Goal: Check status: Check status

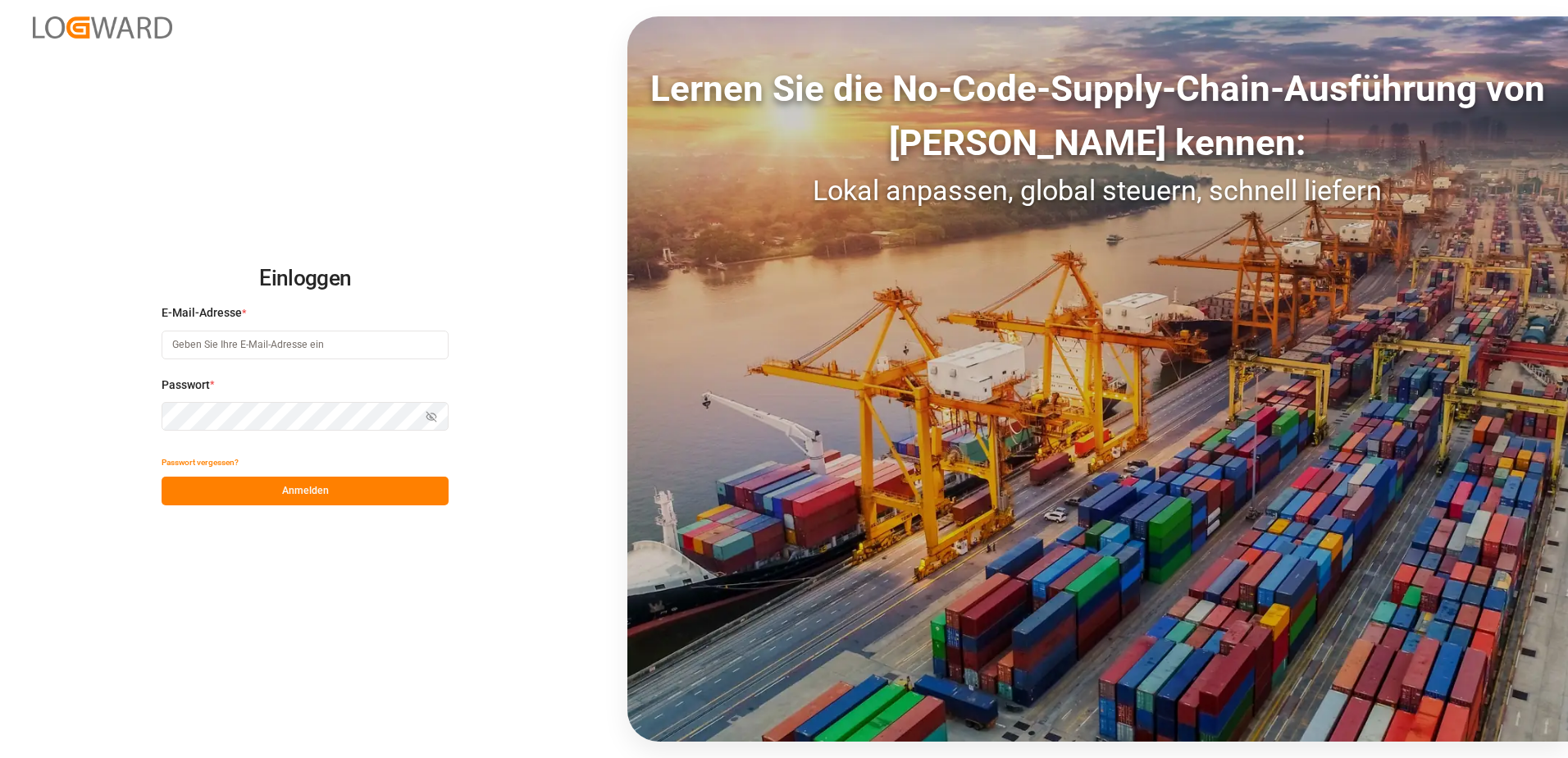
click at [315, 351] on input at bounding box center [305, 345] width 288 height 28
type input "[PERSON_NAME][EMAIL_ADDRESS][PERSON_NAME][DOMAIN_NAME]"
click at [267, 492] on button "Anmelden" at bounding box center [305, 491] width 288 height 28
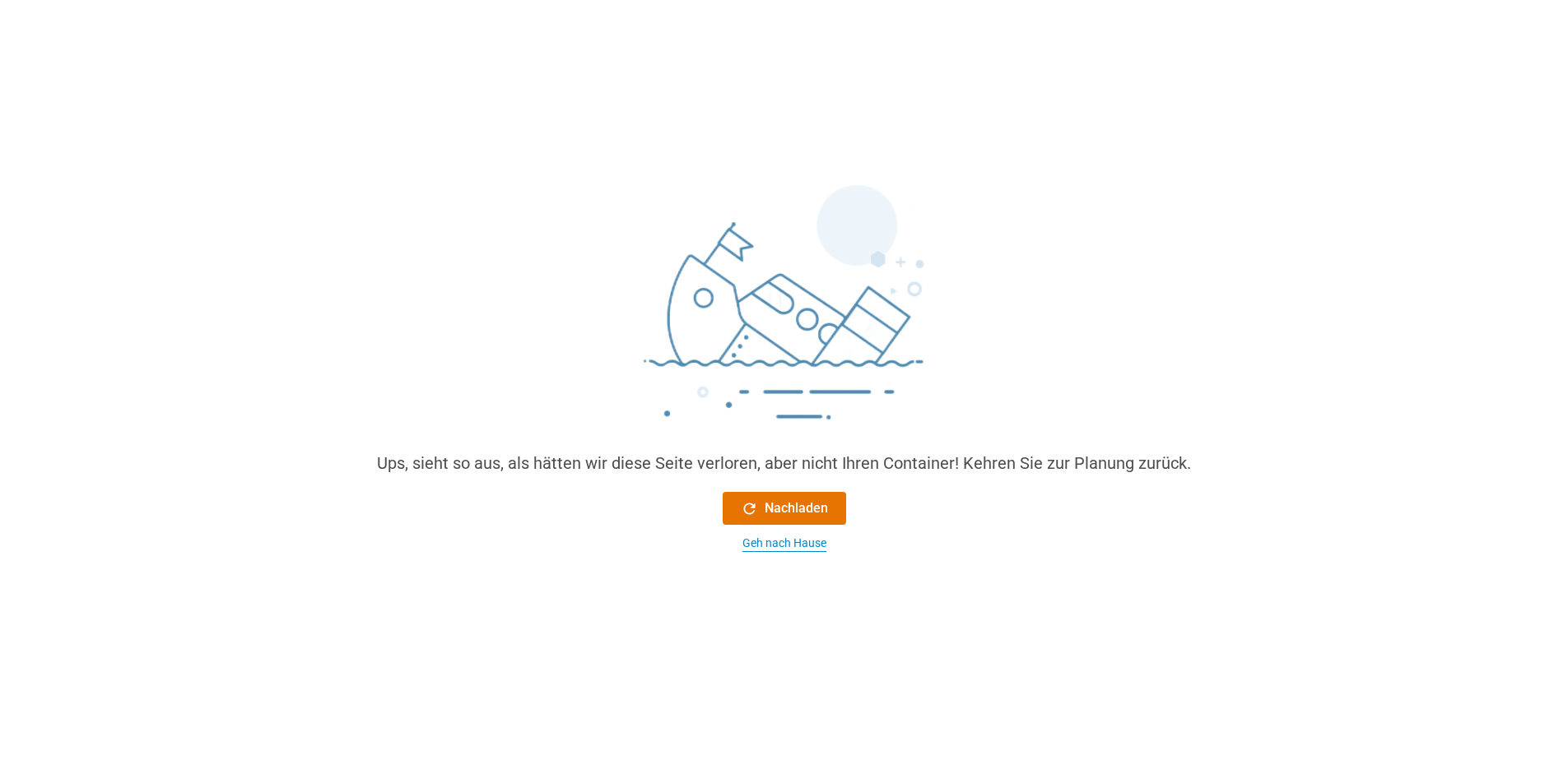
click at [778, 542] on div "Geh nach Hause" at bounding box center [784, 543] width 84 height 18
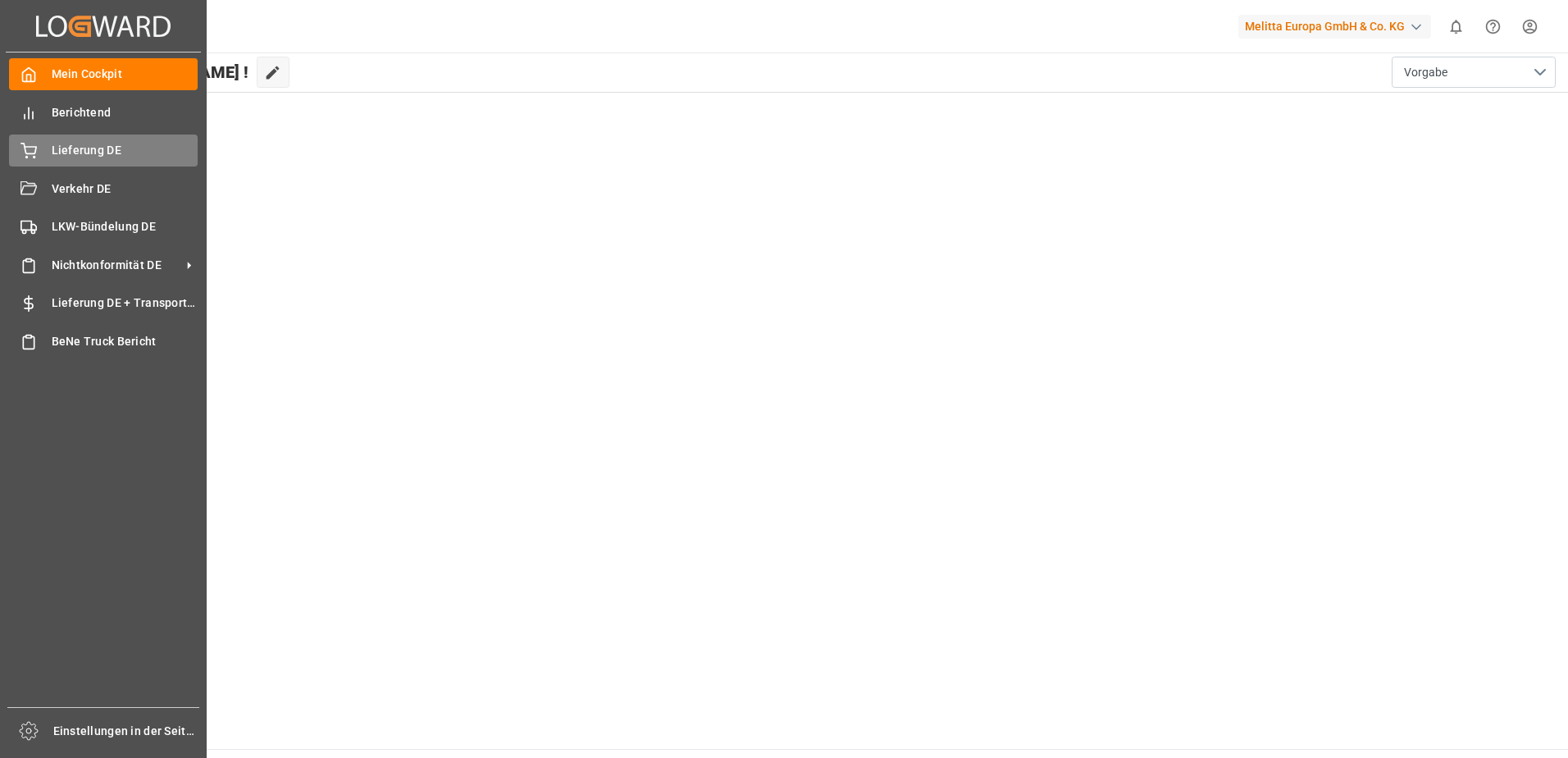
click at [37, 152] on div "Lieferung DE Lieferung DE" at bounding box center [103, 150] width 188 height 32
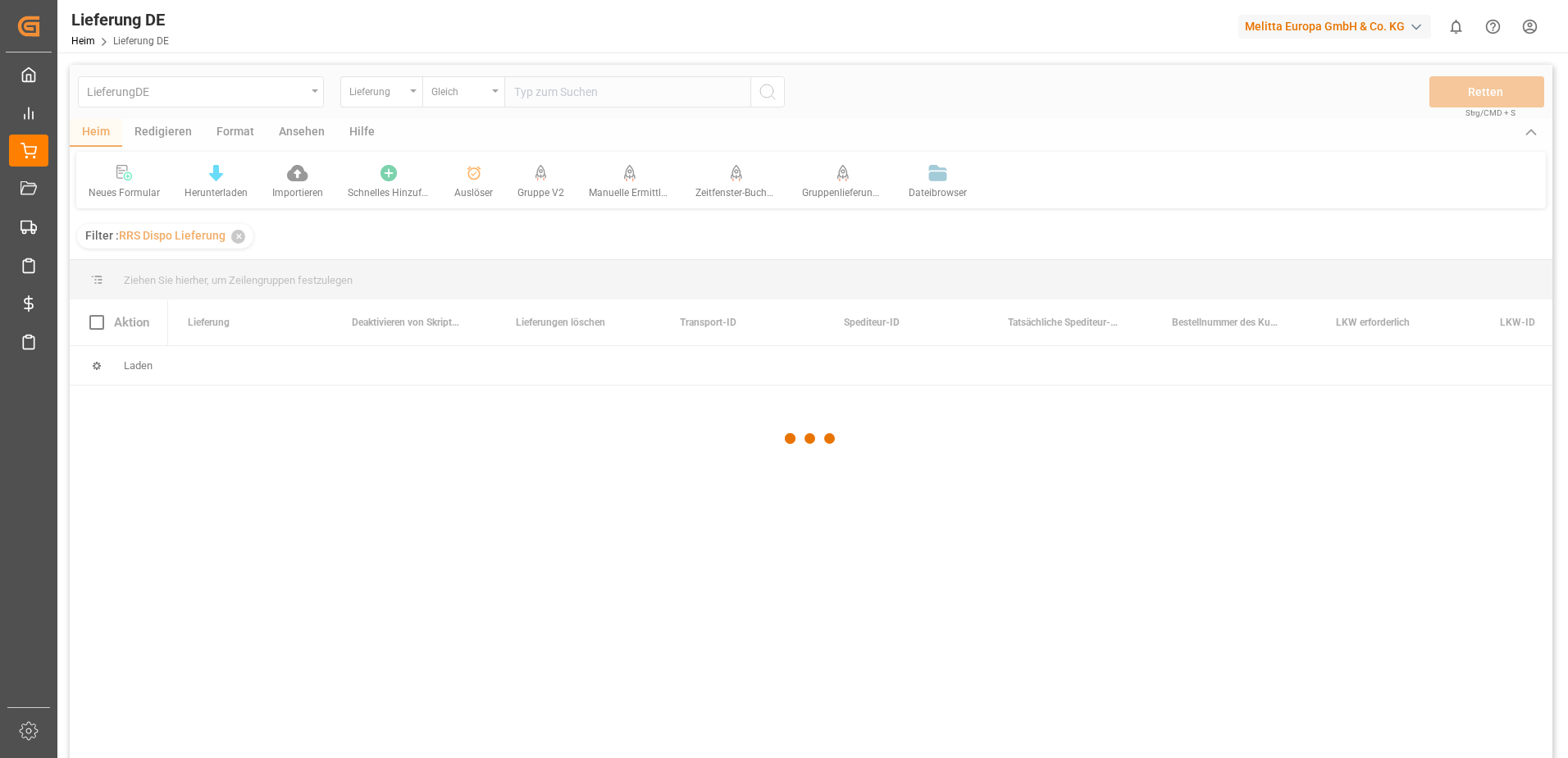
click at [414, 96] on div at bounding box center [811, 439] width 1483 height 748
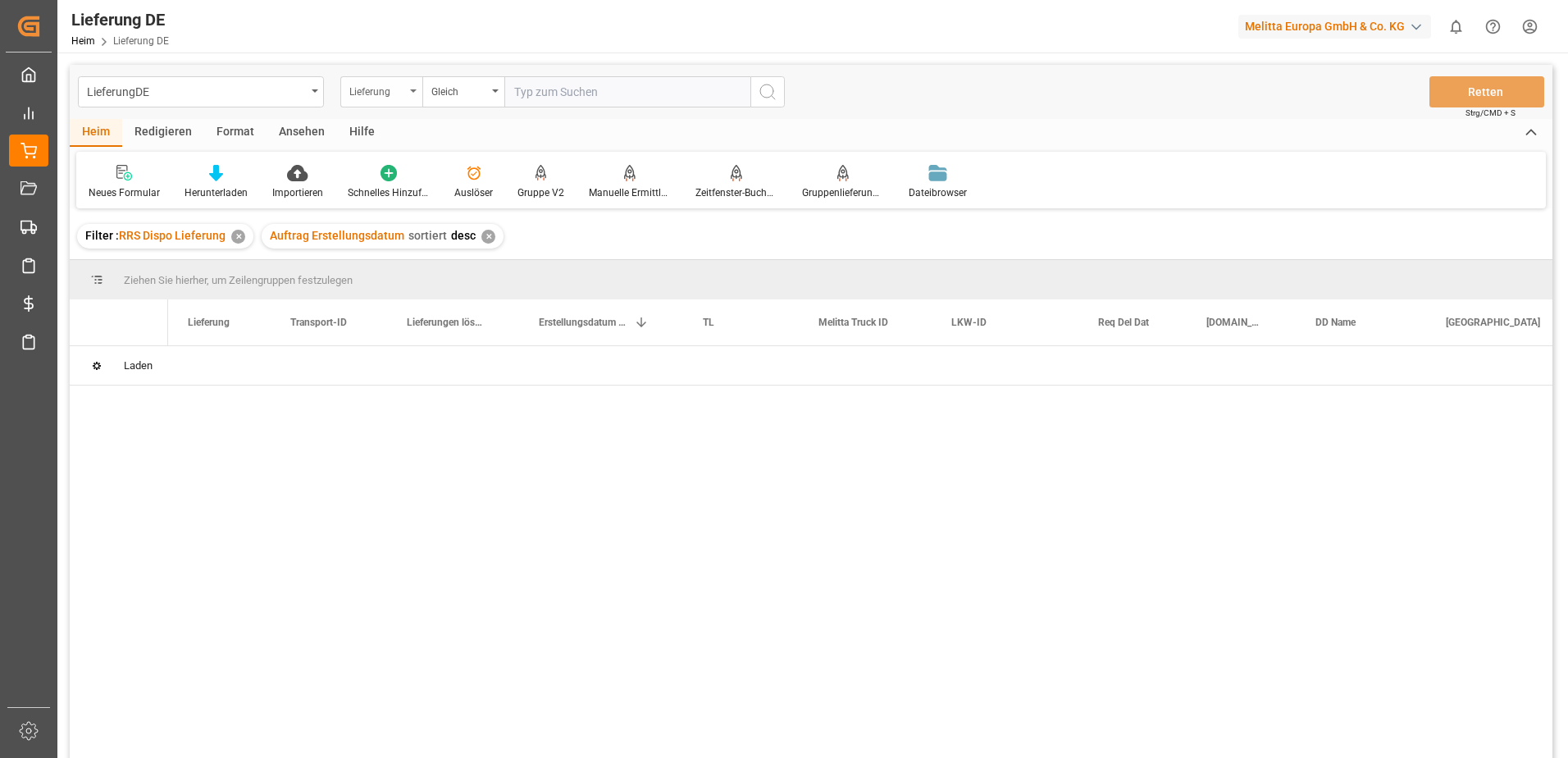
click at [416, 95] on div "Lieferung" at bounding box center [381, 92] width 82 height 31
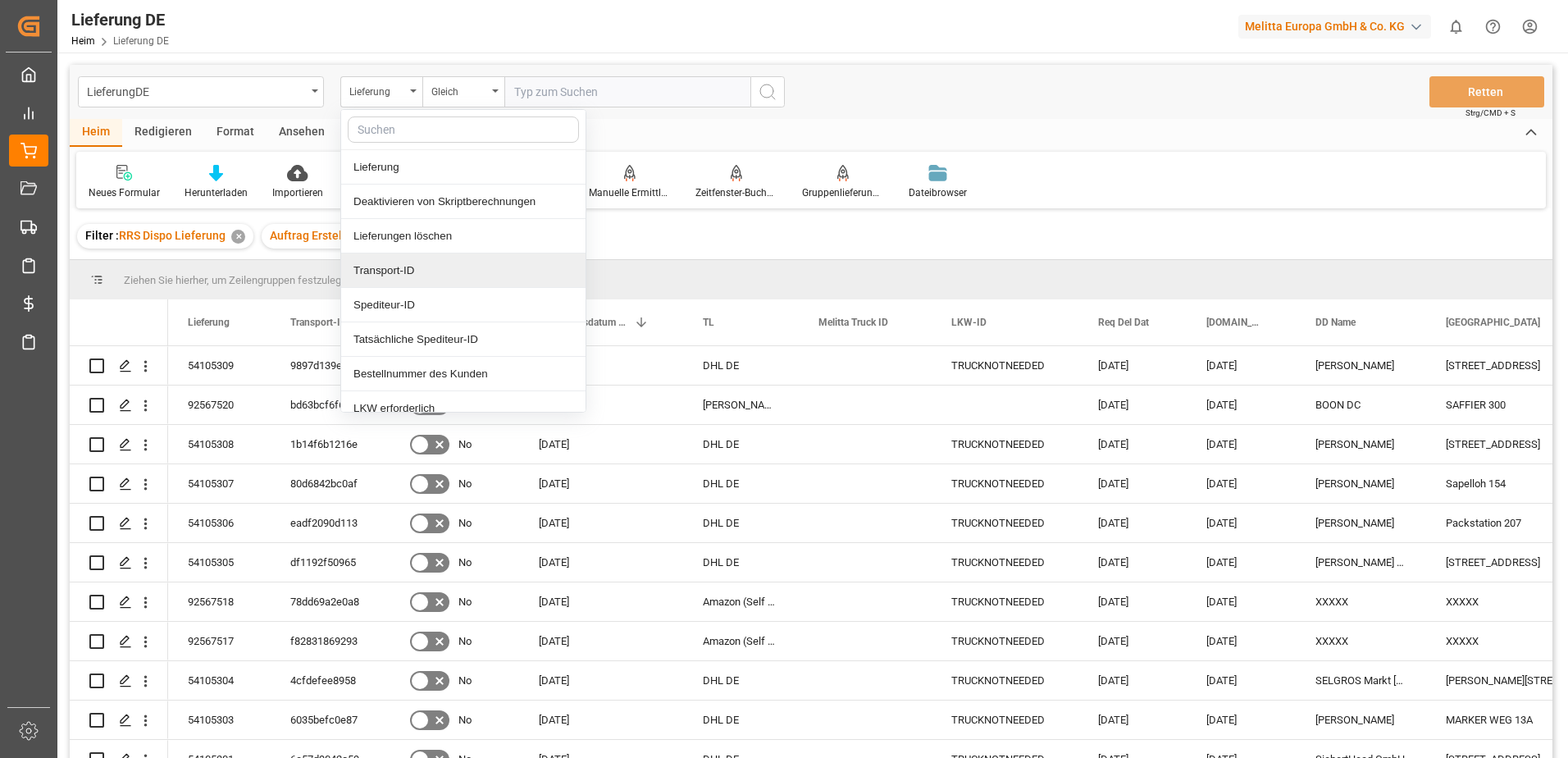
click at [410, 279] on div "Transport-ID" at bounding box center [463, 271] width 244 height 35
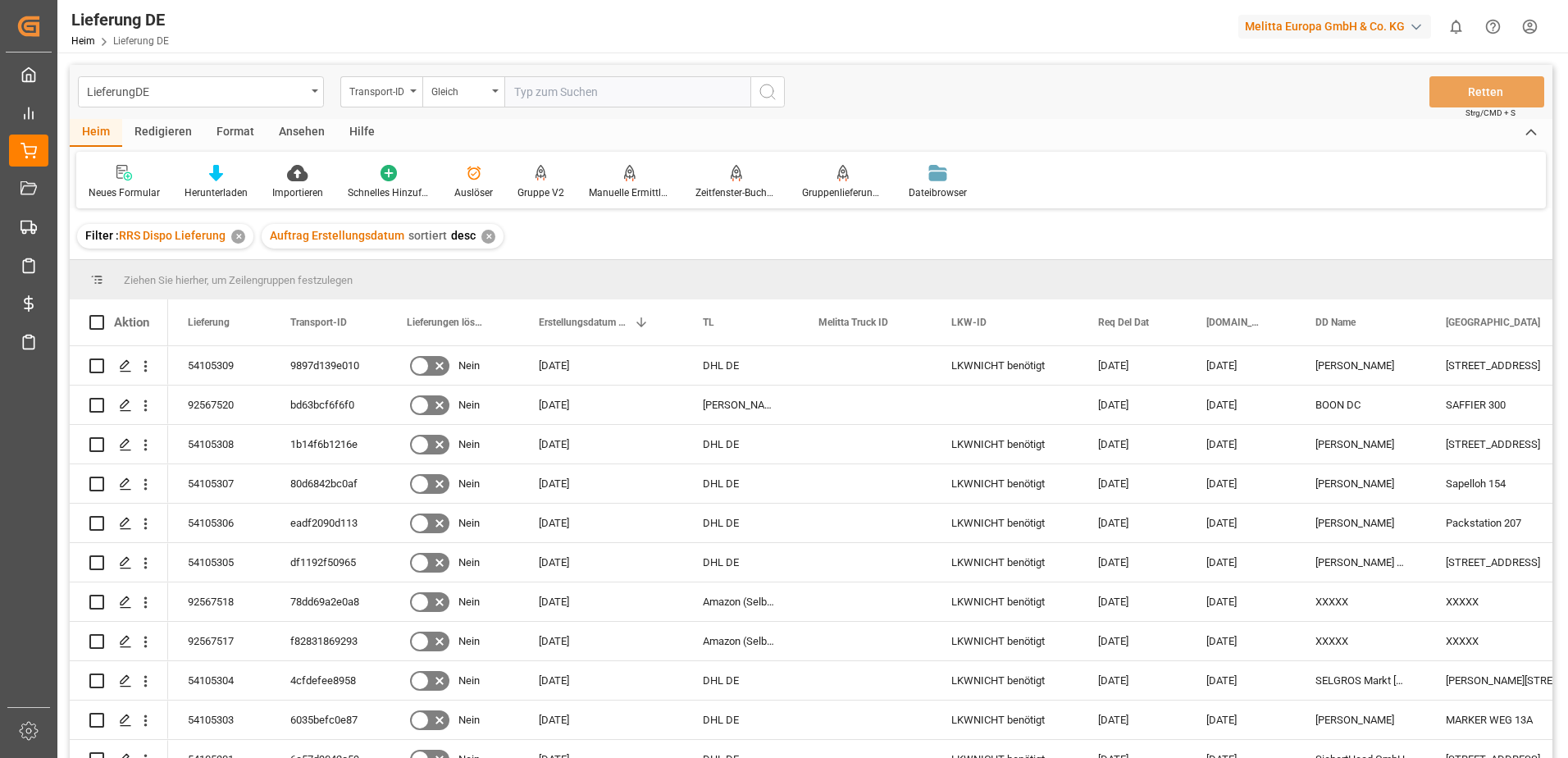
click at [673, 90] on input "text" at bounding box center [627, 92] width 246 height 31
paste input "8de9da138a57"
type input "8de9da138a57"
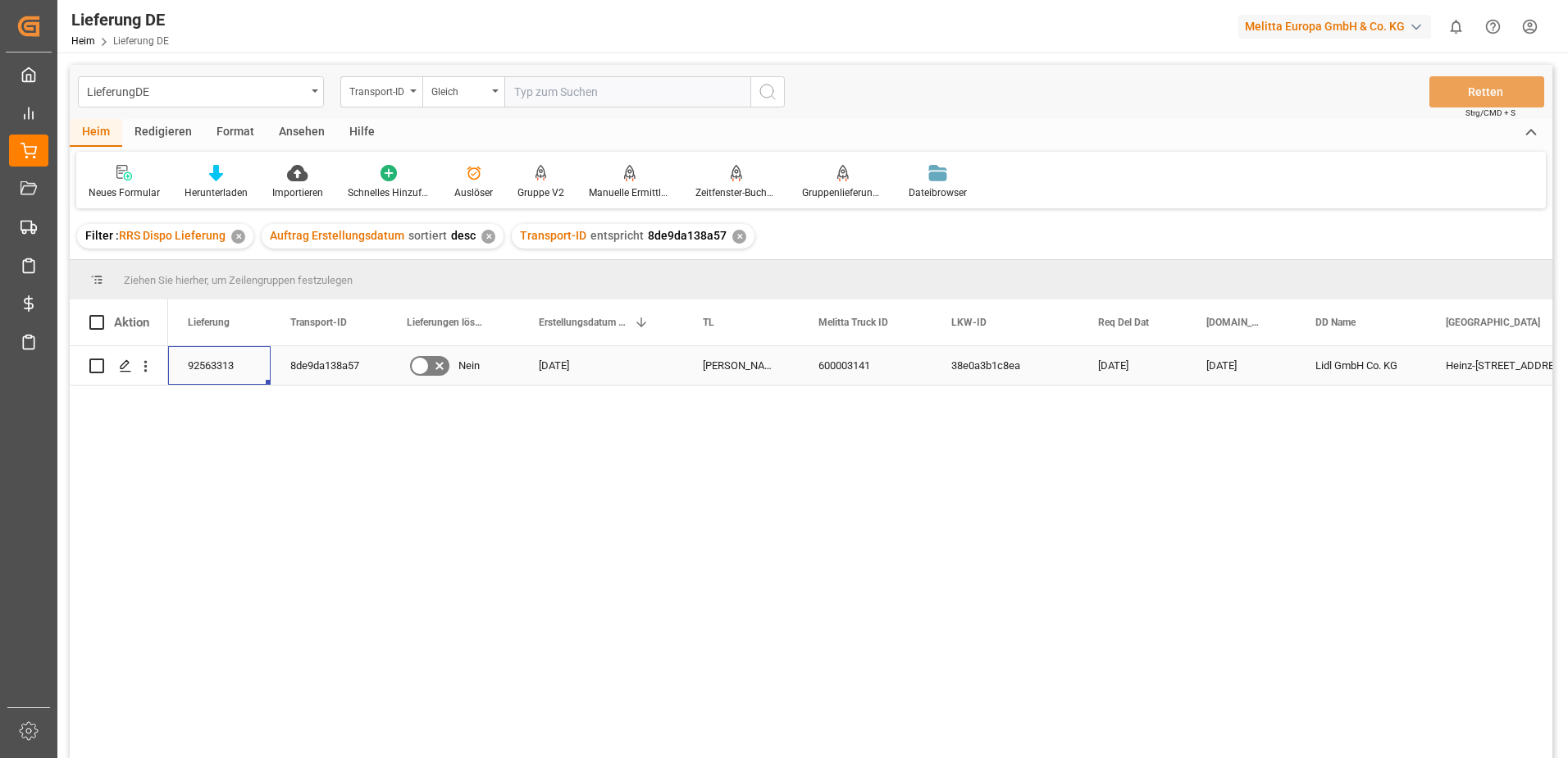
click at [209, 362] on div "92563313" at bounding box center [220, 366] width 103 height 39
click at [238, 364] on div "92563313" at bounding box center [220, 366] width 103 height 39
click at [341, 356] on div "8de9da138a57" at bounding box center [329, 366] width 117 height 39
